Goal: Task Accomplishment & Management: Complete application form

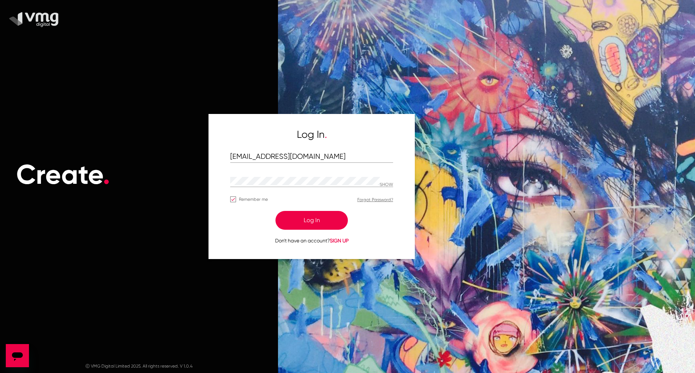
click at [320, 214] on button "Log In" at bounding box center [311, 220] width 72 height 19
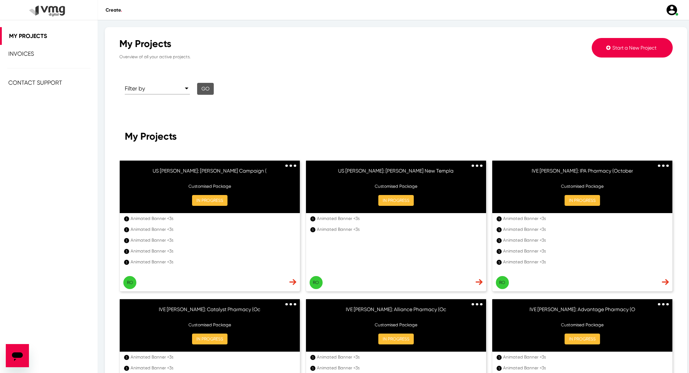
click at [578, 137] on div "My Projects" at bounding box center [396, 137] width 543 height 12
click at [603, 43] on button "Start a New Project" at bounding box center [632, 48] width 81 height 20
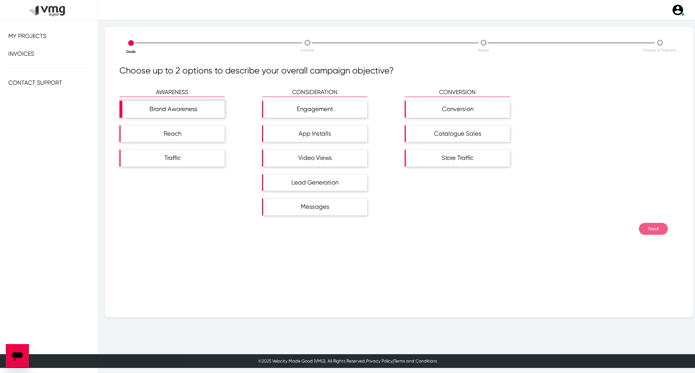
click at [196, 110] on div "Brand Awareness" at bounding box center [173, 109] width 102 height 17
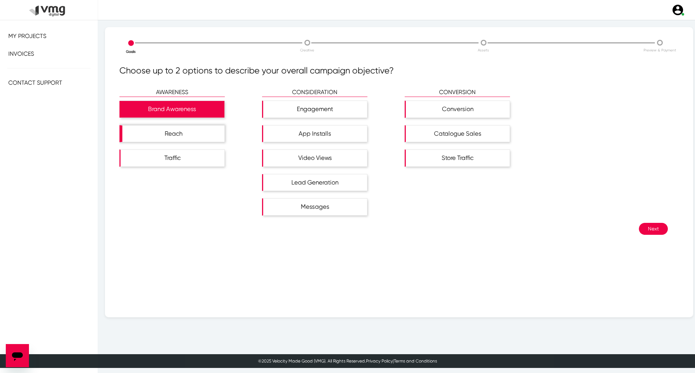
click at [206, 126] on div "Reach" at bounding box center [173, 134] width 102 height 17
click at [656, 223] on button "Next" at bounding box center [653, 229] width 29 height 12
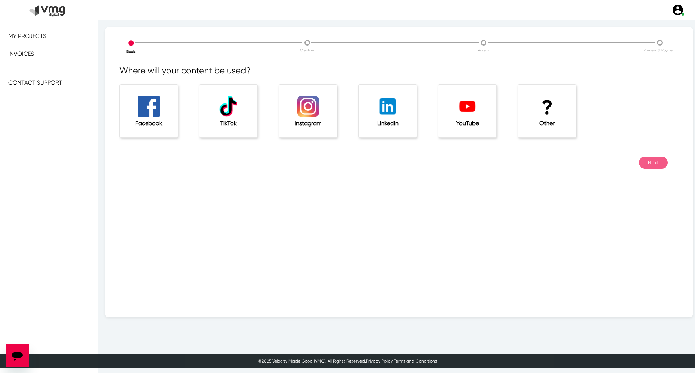
click at [540, 104] on h1 "?" at bounding box center [546, 108] width 29 height 24
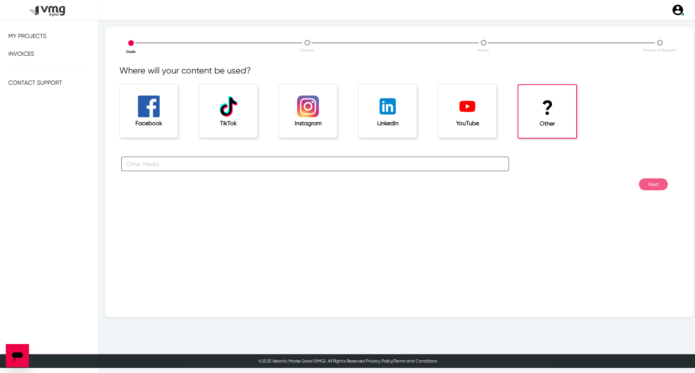
click at [324, 165] on input "text" at bounding box center [314, 164] width 387 height 14
type input "For [PERSON_NAME] Campaigns"
click at [656, 188] on button "Next" at bounding box center [653, 184] width 29 height 12
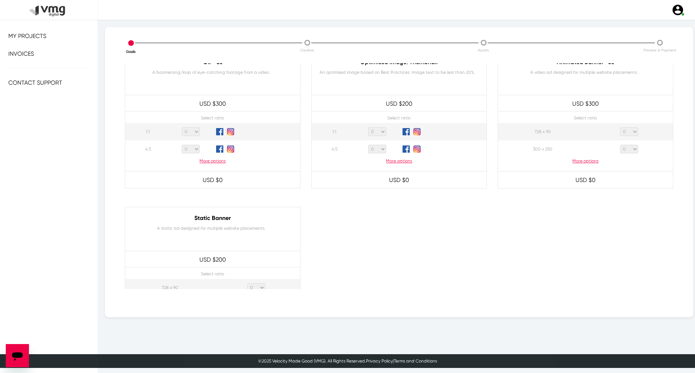
scroll to position [362, 0]
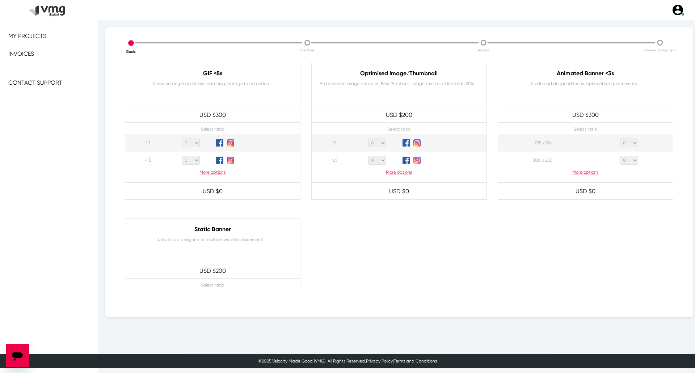
click at [578, 171] on p "More options" at bounding box center [585, 172] width 175 height 7
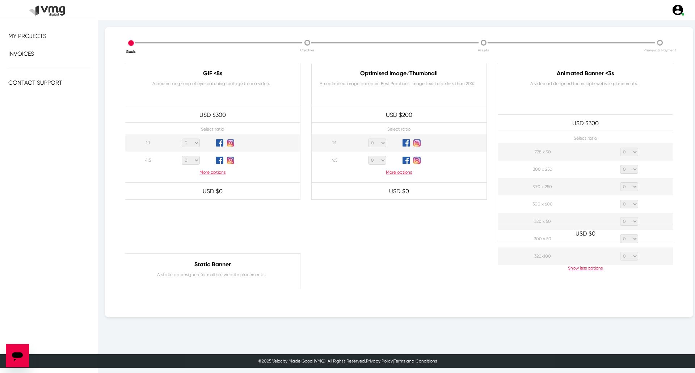
click at [622, 152] on select "0 1 2 3 4 5 6 7 8 9 10 11 12 13 14 15 16 17 18 19 20" at bounding box center [629, 152] width 18 height 9
select select "1"
click at [620, 148] on select "0 1 2 3 4 5 6 7 8 9 10 11 12 13 14 15 16 17 18 19 20" at bounding box center [629, 152] width 18 height 9
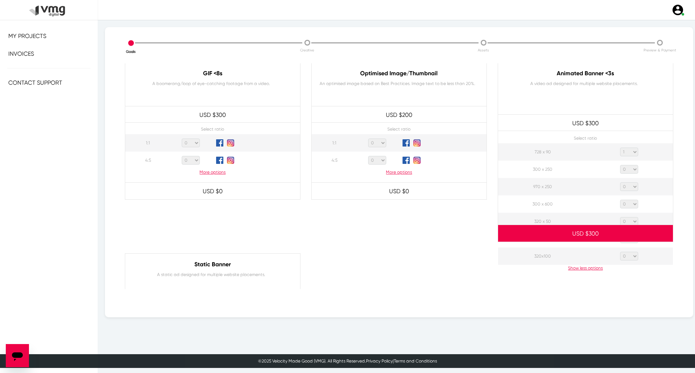
click at [626, 168] on select "0 1 2 3 4 5 6 7 8 9 10 11 12 13 14 15 16 17 18 19 20" at bounding box center [629, 169] width 18 height 9
select select "1"
click at [620, 165] on select "0 1 2 3 4 5 6 7 8 9 10 11 12 13 14 15 16 17 18 19 20" at bounding box center [629, 169] width 18 height 9
click at [629, 182] on td "0 1 2 3 4 5 6 7 8 9 10 11 12 13 14 15 16 17 18 19 20" at bounding box center [629, 186] width 88 height 17
click at [626, 187] on select "0 1 2 3 4 5 6 7 8 9 10 11 12 13 14 15 16 17 18 19 20" at bounding box center [629, 186] width 18 height 9
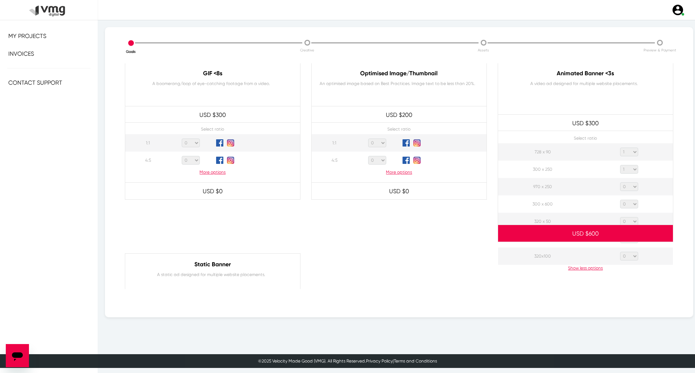
select select "1"
click at [620, 182] on select "0 1 2 3 4 5 6 7 8 9 10 11 12 13 14 15 16 17 18 19 20" at bounding box center [629, 186] width 18 height 9
click at [627, 207] on select "0 1 2 3 4 5 6 7 8 9 10 11 12 13 14 15 16 17 18 19 20" at bounding box center [629, 204] width 18 height 9
select select "1"
click at [620, 200] on select "0 1 2 3 4 5 6 7 8 9 10 11 12 13 14 15 16 17 18 19 20" at bounding box center [629, 204] width 18 height 9
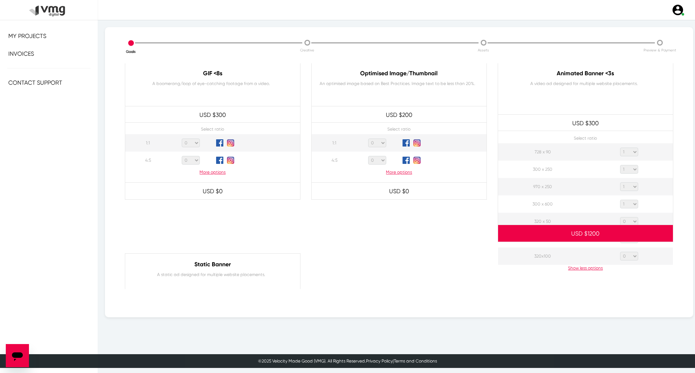
click at [629, 219] on select "0 1 2 3 4 5 6 7 8 9 10 11 12 13 14 15 16 17 18 19 20" at bounding box center [629, 221] width 18 height 9
select select "1"
click at [620, 217] on select "0 1 2 3 4 5 6 7 8 9 10 11 12 13 14 15 16 17 18 19 20" at bounding box center [629, 221] width 18 height 9
click at [631, 241] on p "USD $ 1500" at bounding box center [585, 234] width 175 height 16
click at [627, 242] on select "0 1 2 3 4 5 6 7 8 9 10 11 12 13 14 15 16 17 18 19 20" at bounding box center [629, 238] width 18 height 9
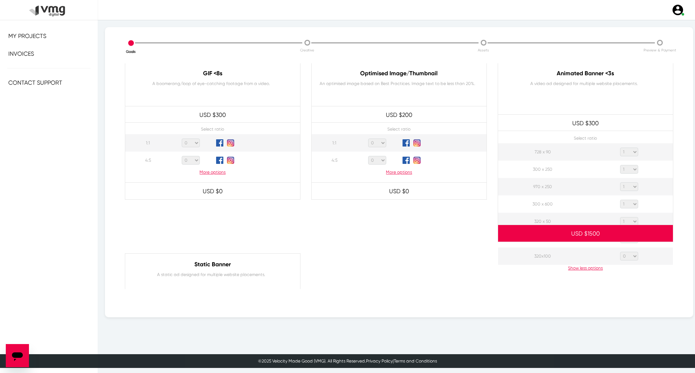
select select "1"
click at [620, 234] on select "0 1 2 3 4 5 6 7 8 9 10 11 12 13 14 15 16 17 18 19 20" at bounding box center [629, 238] width 18 height 9
click at [629, 255] on div at bounding box center [585, 325] width 186 height 145
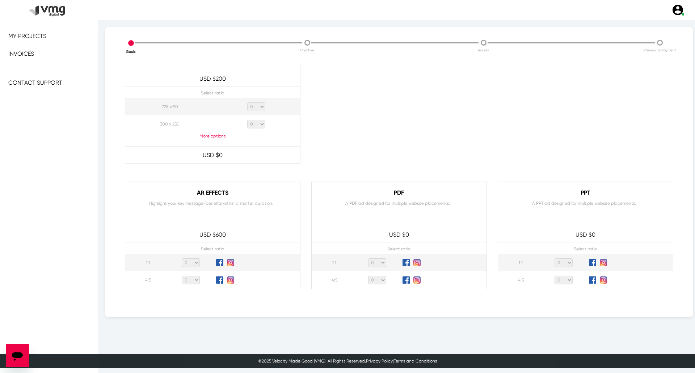
scroll to position [660, 0]
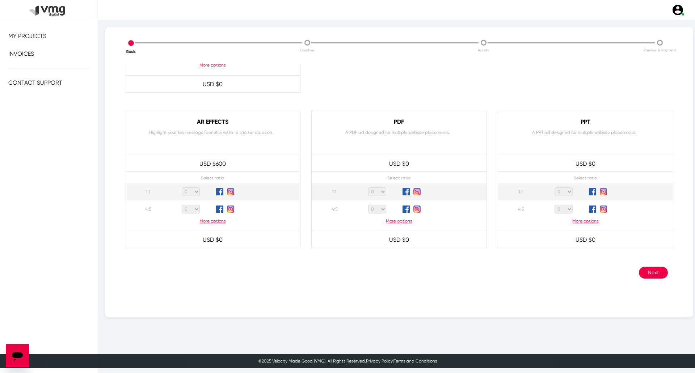
click at [645, 273] on button "Next" at bounding box center [653, 273] width 29 height 12
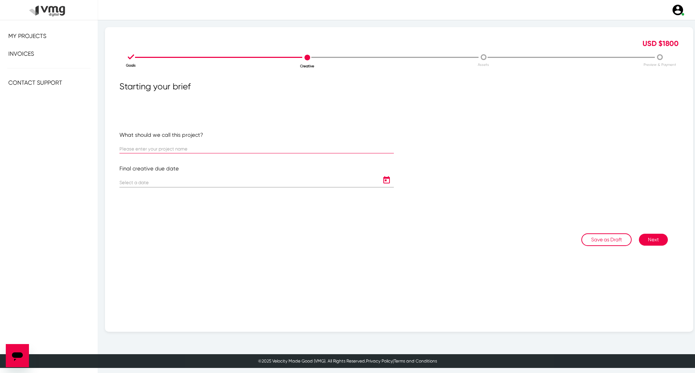
click at [237, 148] on input "text" at bounding box center [256, 149] width 274 height 5
paste input "US [PERSON_NAME]: [PERSON_NAME] Campaign ([DATE]-[DATE])"
type input "US [PERSON_NAME]: [PERSON_NAME] Campaign ([DATE]-[DATE])"
click at [248, 181] on input at bounding box center [249, 182] width 260 height 5
click at [385, 179] on icon "Open calendar" at bounding box center [387, 180] width 12 height 9
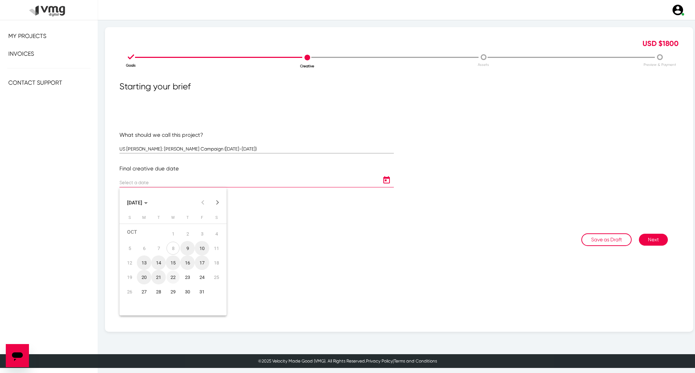
click at [168, 277] on div "22" at bounding box center [172, 277] width 13 height 13
type input "[DATE]"
click at [641, 237] on button "Next" at bounding box center [653, 240] width 29 height 12
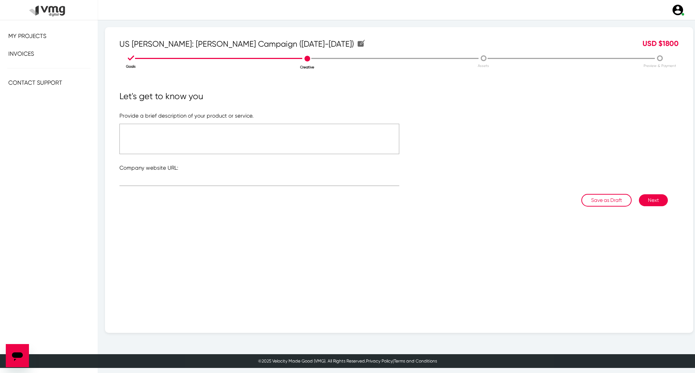
click at [165, 135] on textarea at bounding box center [259, 139] width 280 height 30
click at [195, 181] on input "text" at bounding box center [259, 181] width 280 height 5
type input "[URL][DOMAIN_NAME]"
click at [214, 148] on textarea at bounding box center [259, 139] width 280 height 30
click at [123, 126] on textarea "Refer to the attached file" at bounding box center [259, 139] width 280 height 30
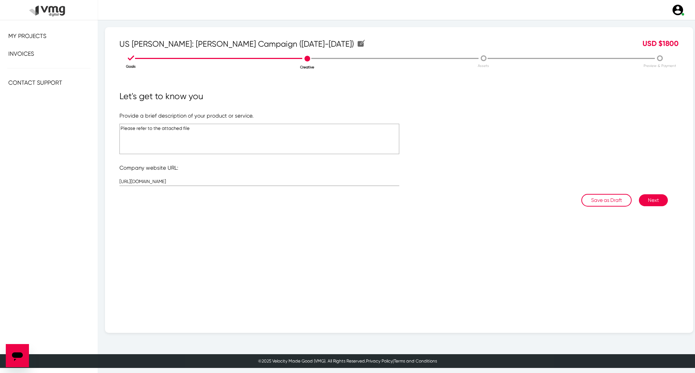
type textarea "Please refer to the attached file"
click at [646, 197] on button "Next" at bounding box center [653, 200] width 29 height 12
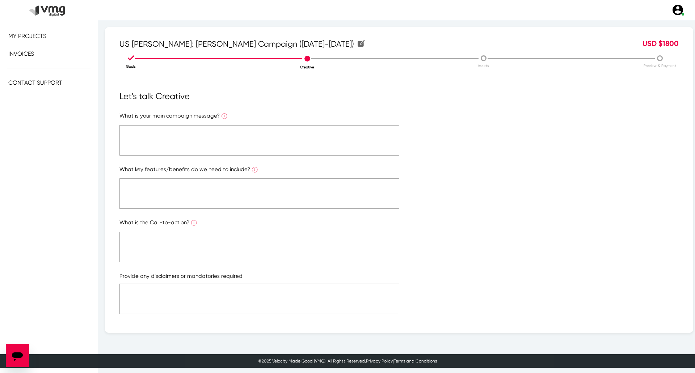
click at [266, 144] on textarea at bounding box center [259, 140] width 280 height 30
paste textarea "Please refer to the attached file"
type textarea "Please refer to the attached file"
click at [270, 200] on textarea at bounding box center [259, 193] width 280 height 30
paste textarea "Please refer to the attached file"
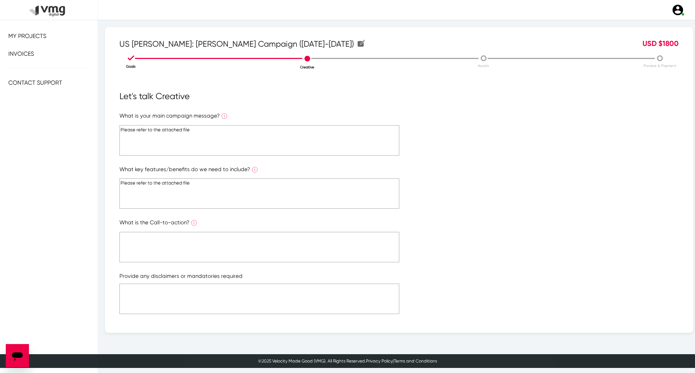
type textarea "Please refer to the attached file"
click at [270, 243] on textarea at bounding box center [259, 247] width 280 height 30
paste textarea "Please refer to the attached file"
type textarea "Please refer to the attached file"
paste textarea "Please refer to the attached file"
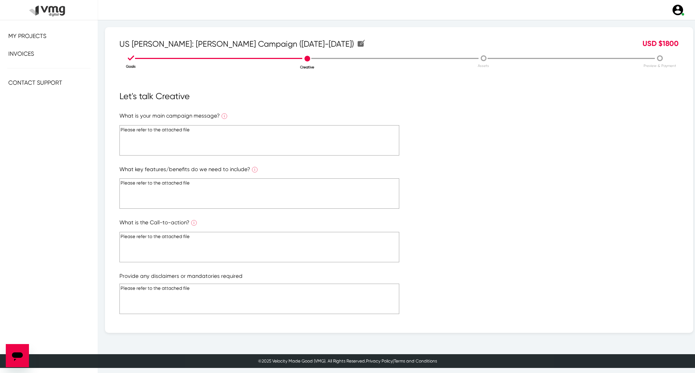
click at [273, 287] on textarea "Please refer to the attached file" at bounding box center [259, 299] width 280 height 30
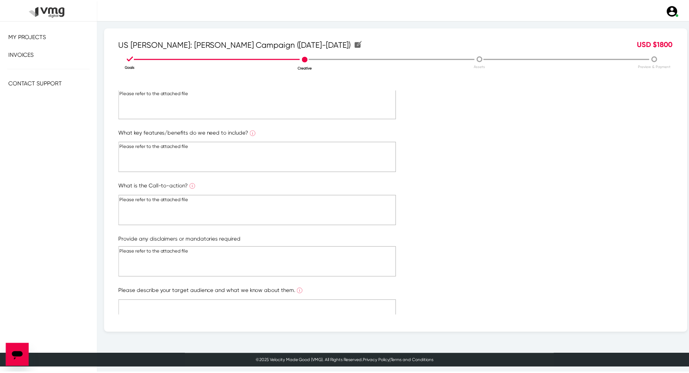
scroll to position [78, 0]
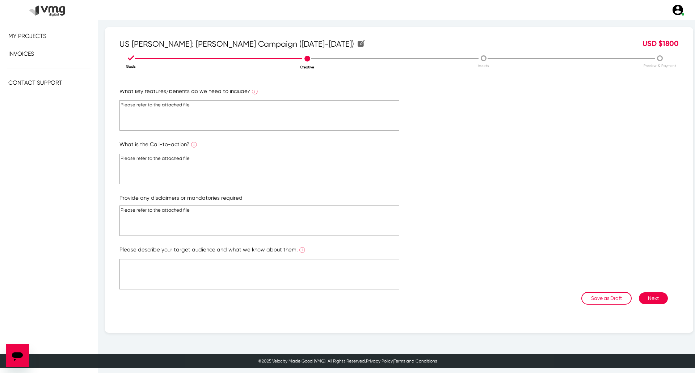
type textarea "Please refer to the attached file"
click at [278, 283] on textarea at bounding box center [259, 274] width 280 height 30
paste textarea "Please refer to the attached file"
type textarea "Please refer to the attached file"
drag, startPoint x: 657, startPoint y: 294, endPoint x: 649, endPoint y: 288, distance: 10.1
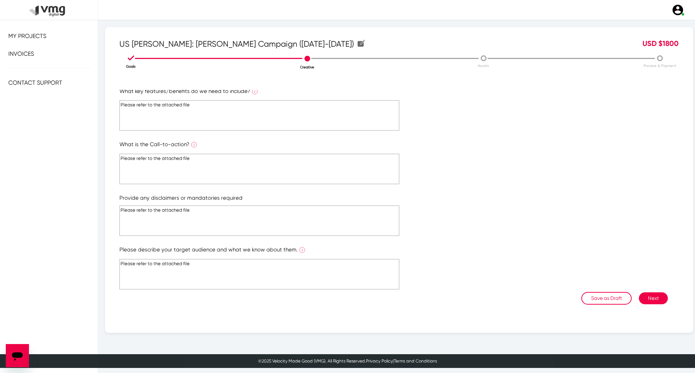
click at [657, 294] on button "Next" at bounding box center [653, 298] width 29 height 12
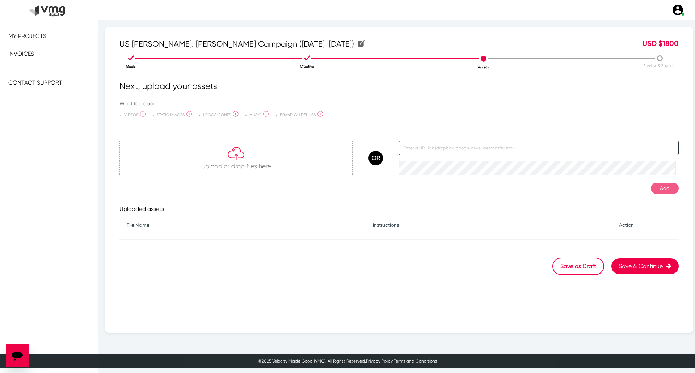
click at [440, 143] on input "text" at bounding box center [539, 148] width 280 height 14
paste input "[URL][DOMAIN_NAME]"
type input "[URL][DOMAIN_NAME]"
click at [650, 191] on button "Add" at bounding box center [664, 188] width 28 height 11
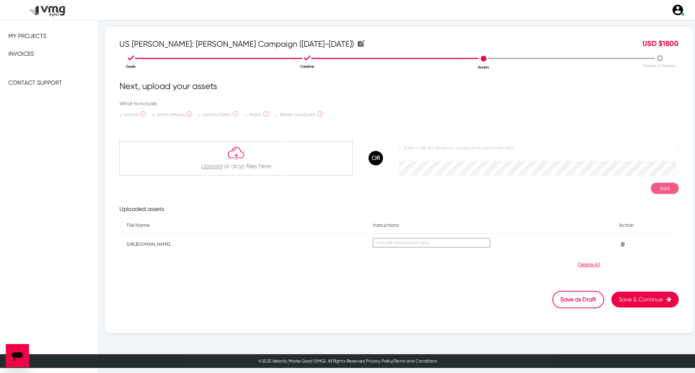
click at [652, 300] on button "Save & Continue" at bounding box center [644, 300] width 67 height 16
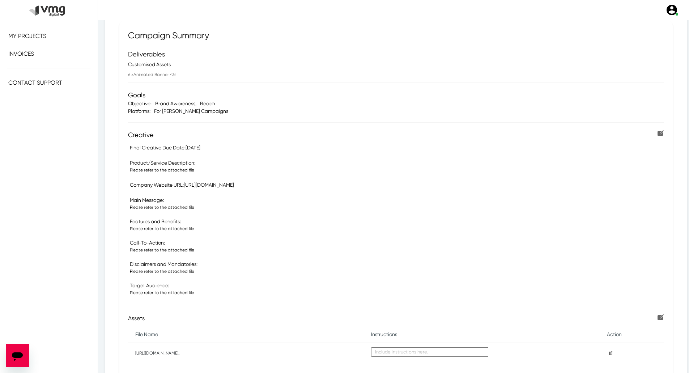
scroll to position [139, 0]
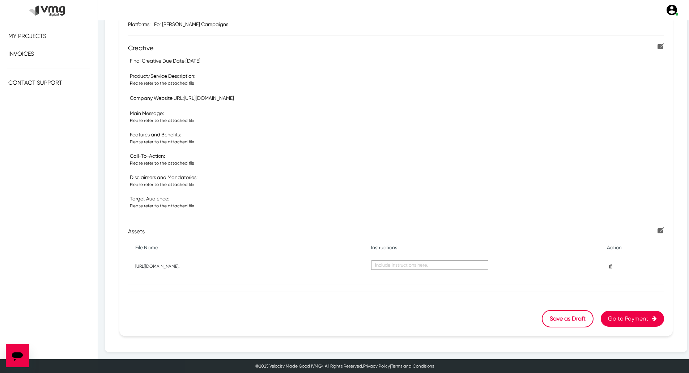
click at [631, 319] on button "Go to Payment" at bounding box center [632, 319] width 63 height 16
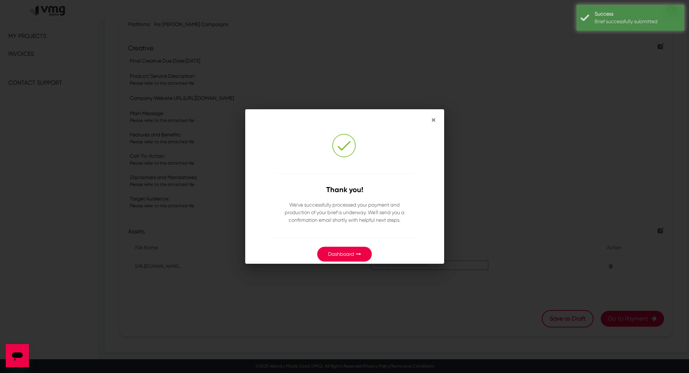
click at [352, 244] on div at bounding box center [344, 237] width 145 height 18
click at [353, 250] on button "Dashboard" at bounding box center [344, 254] width 55 height 15
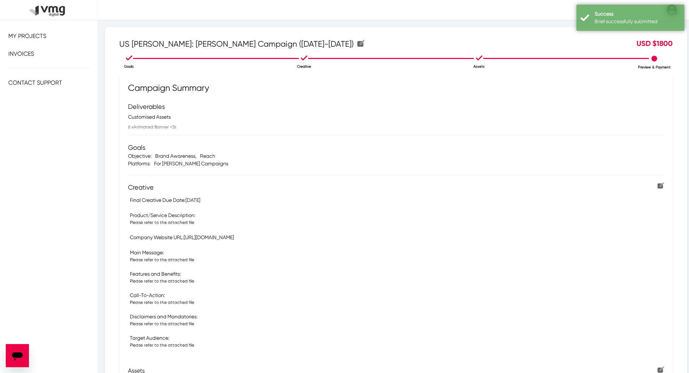
scroll to position [139, 0]
